Goal: Task Accomplishment & Management: Manage account settings

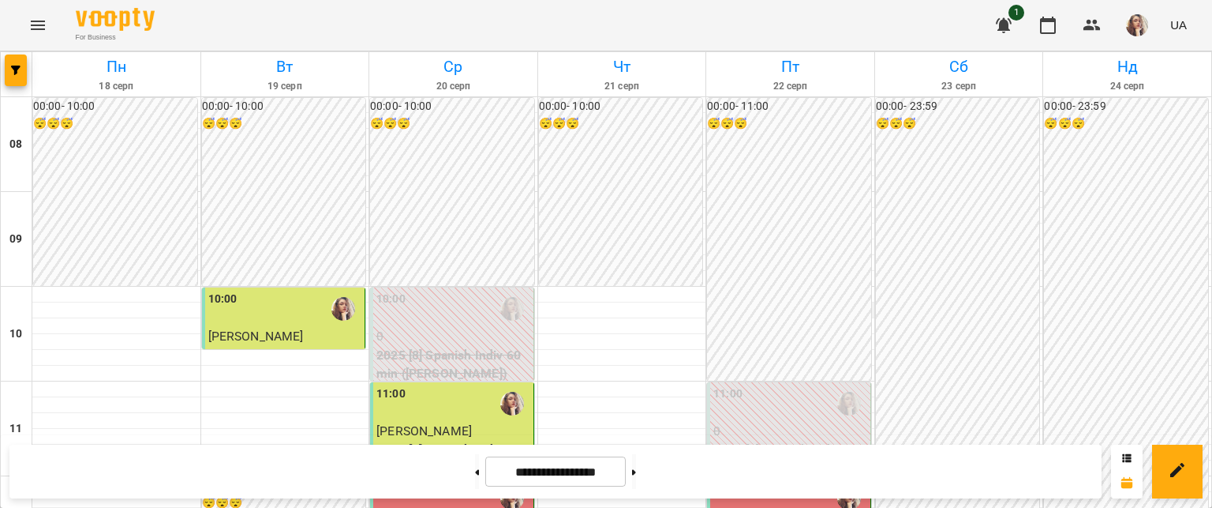
scroll to position [553, 0]
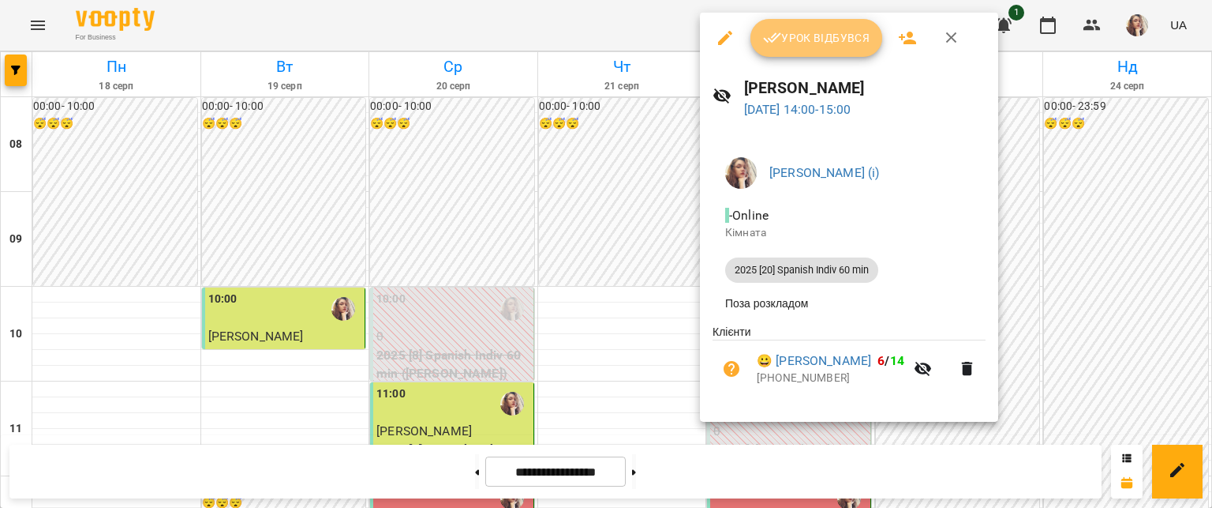
click at [783, 55] on button "Урок відбувся" at bounding box center [817, 38] width 133 height 38
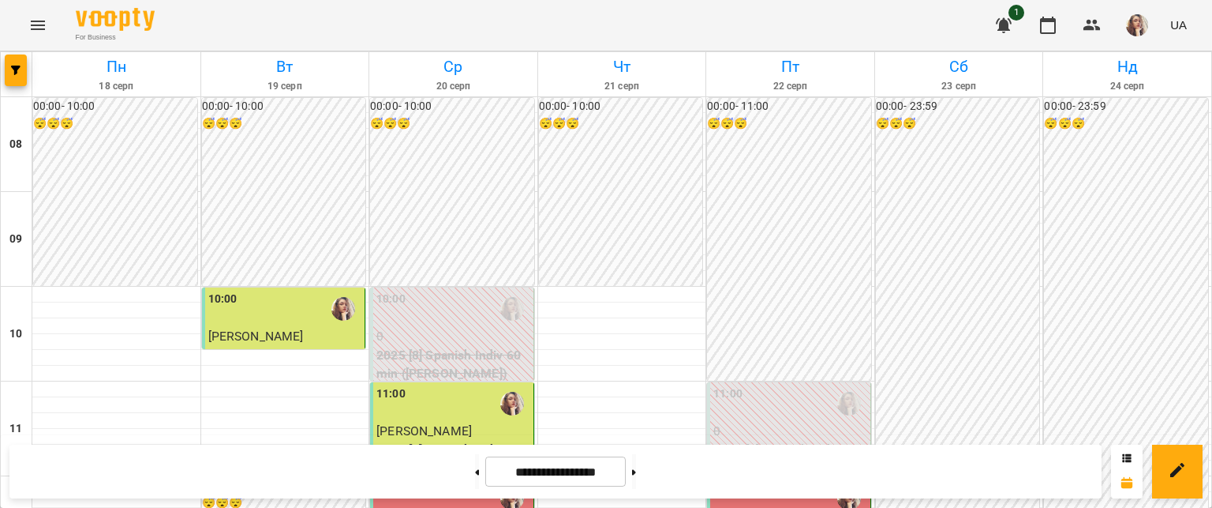
scroll to position [632, 0]
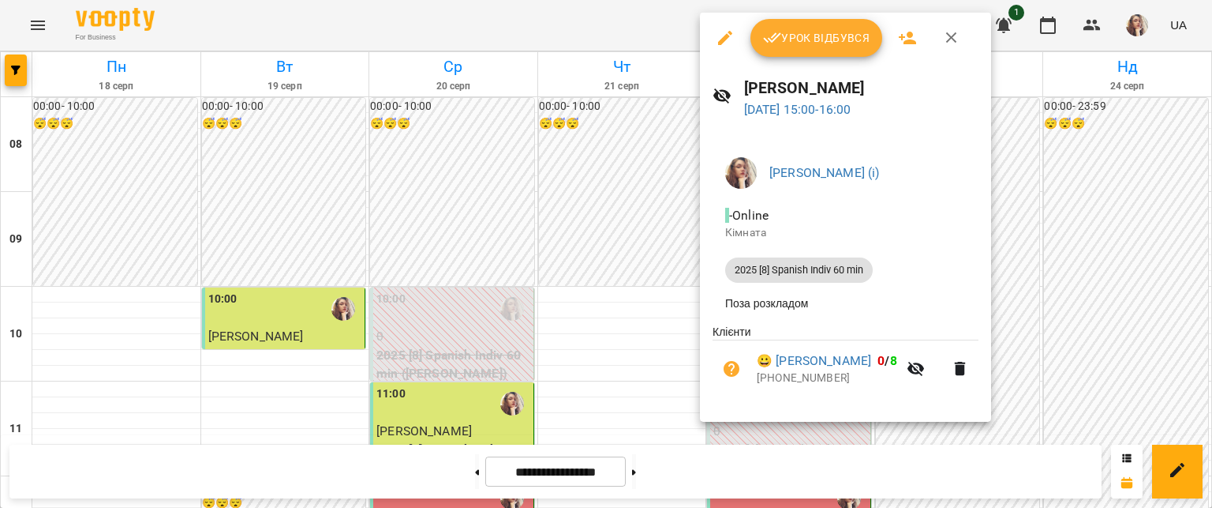
click at [788, 30] on span "Урок відбувся" at bounding box center [816, 37] width 107 height 19
